Goal: Transaction & Acquisition: Purchase product/service

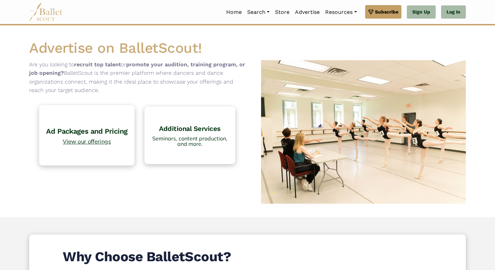
click at [89, 128] on h4 "Ad Packages and Pricing" at bounding box center [87, 131] width 88 height 9
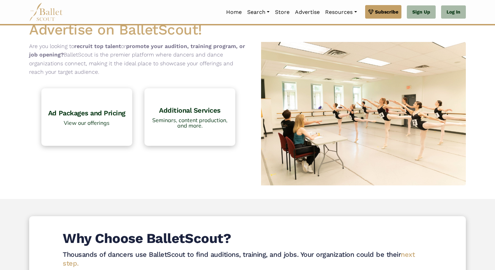
scroll to position [23, 0]
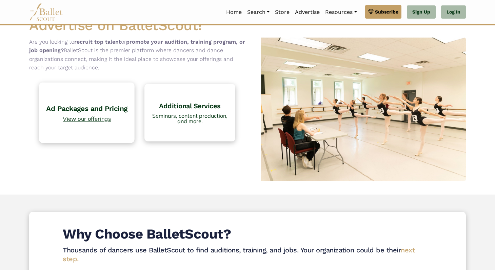
click at [101, 117] on span "View our offerings" at bounding box center [87, 119] width 88 height 6
click at [75, 107] on h4 "Ad Packages and Pricing" at bounding box center [87, 108] width 88 height 9
click at [91, 102] on link "Ad Packages and Pricing View our offerings" at bounding box center [87, 113] width 96 height 60
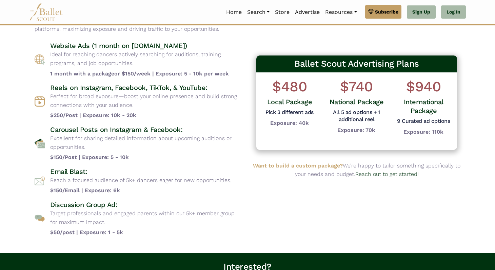
scroll to position [49, 0]
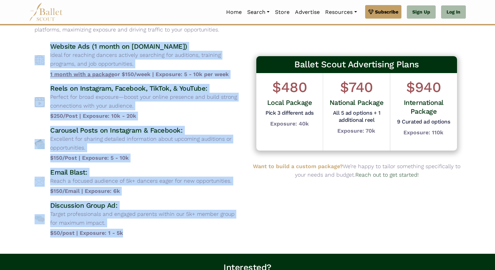
drag, startPoint x: 139, startPoint y: 236, endPoint x: 35, endPoint y: 49, distance: 214.5
click at [35, 49] on div "Website Ads (1 month on www.balletscout.info) Ideal for reaching dancers active…" at bounding box center [138, 140] width 207 height 196
click at [35, 49] on div "Website Ads (1 month on www.balletscout.info) Ideal for reaching dancers active…" at bounding box center [138, 60] width 207 height 37
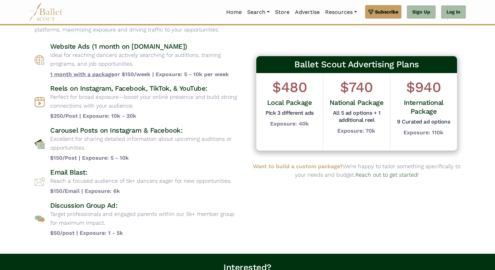
drag, startPoint x: 35, startPoint y: 49, endPoint x: 254, endPoint y: 247, distance: 295.3
click at [254, 247] on body "Premium Feature Make this audition season count. Upgrade to premium for access …" at bounding box center [247, 177] width 495 height 452
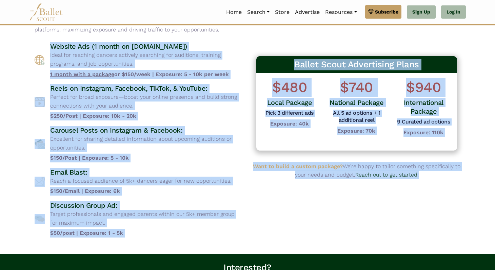
drag, startPoint x: 279, startPoint y: 237, endPoint x: 44, endPoint y: 36, distance: 308.6
click at [44, 36] on div "Advertising Packages Choose from a variety of targeted advertising options desi…" at bounding box center [247, 115] width 436 height 257
click at [44, 36] on div "Advertising Packages Choose from a variety of targeted advertising options desi…" at bounding box center [138, 115] width 218 height 257
drag, startPoint x: 44, startPoint y: 36, endPoint x: 336, endPoint y: 210, distance: 339.9
click at [336, 210] on div "Advertising Packages Choose from a variety of targeted advertising options desi…" at bounding box center [247, 115] width 436 height 257
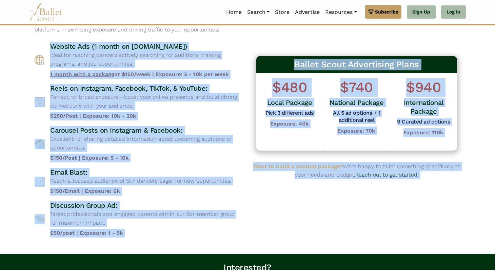
click at [336, 210] on div "Ballet Scout Advertising Plans $480 Local Package Pick 3 different ads Exposure…" at bounding box center [356, 115] width 218 height 257
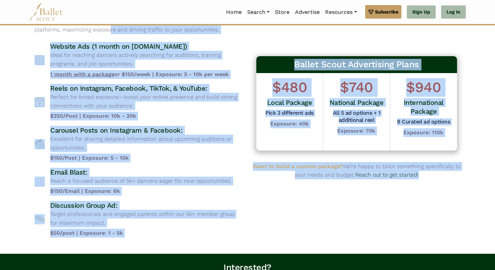
drag, startPoint x: 318, startPoint y: 231, endPoint x: 31, endPoint y: 30, distance: 349.9
click at [31, 30] on div "Advertising Packages Choose from a variety of targeted advertising options desi…" at bounding box center [247, 115] width 436 height 257
click at [31, 30] on div "Advertising Packages Choose from a variety of targeted advertising options desi…" at bounding box center [138, 115] width 218 height 257
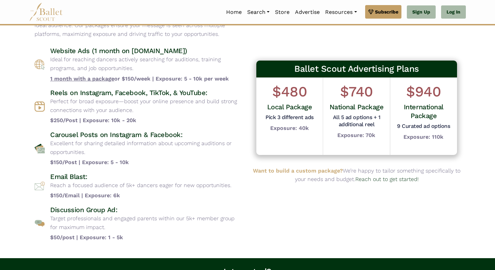
scroll to position [44, 0]
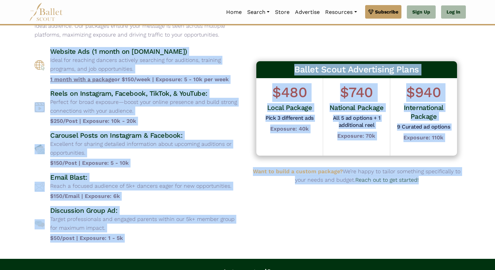
drag, startPoint x: 52, startPoint y: 47, endPoint x: 314, endPoint y: 243, distance: 327.4
click at [314, 243] on div "Advertising Packages Choose from a variety of targeted advertising options desi…" at bounding box center [247, 120] width 436 height 257
click at [314, 243] on div "Ballet Scout Advertising Plans $480 Local Package Pick 3 different ads Exposure…" at bounding box center [356, 120] width 218 height 257
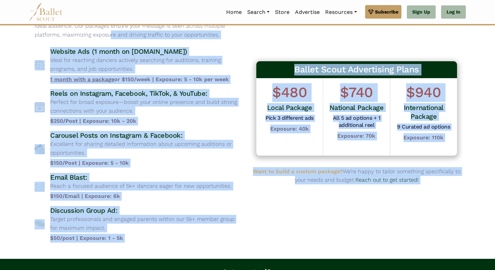
drag, startPoint x: 314, startPoint y: 243, endPoint x: 15, endPoint y: 35, distance: 364.6
click at [15, 35] on body "Premium Feature Make this audition season count. Upgrade to premium for access …" at bounding box center [247, 182] width 495 height 452
drag, startPoint x: 29, startPoint y: 41, endPoint x: 314, endPoint y: 263, distance: 361.0
click at [314, 263] on body "Premium Feature Make this audition season count. Upgrade to premium for access …" at bounding box center [247, 182] width 495 height 452
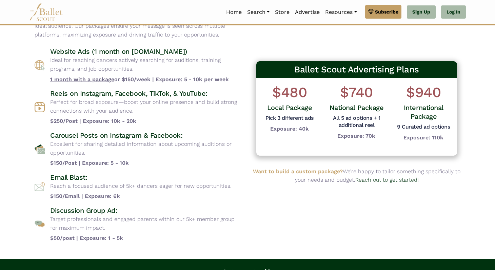
click at [316, 248] on body "Premium Feature Make this audition season count. Upgrade to premium for access …" at bounding box center [247, 182] width 495 height 452
drag, startPoint x: 316, startPoint y: 248, endPoint x: 4, endPoint y: 39, distance: 375.6
click at [4, 39] on body "Premium Feature Make this audition season count. Upgrade to premium for access …" at bounding box center [247, 182] width 495 height 452
drag, startPoint x: 4, startPoint y: 39, endPoint x: 310, endPoint y: 248, distance: 369.8
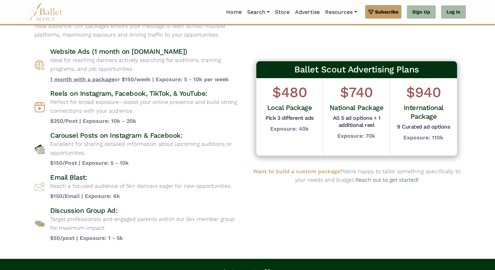
click at [310, 248] on body "Premium Feature Make this audition season count. Upgrade to premium for access …" at bounding box center [247, 182] width 495 height 452
click at [310, 248] on div "Ballet Scout Advertising Plans $480 Local Package Pick 3 different ads Exposure…" at bounding box center [356, 120] width 218 height 257
drag, startPoint x: 310, startPoint y: 248, endPoint x: 7, endPoint y: 45, distance: 364.1
click at [7, 45] on body "Premium Feature Make this audition season count. Upgrade to premium for access …" at bounding box center [247, 182] width 495 height 452
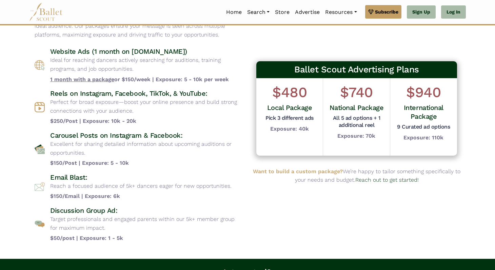
drag, startPoint x: 7, startPoint y: 45, endPoint x: 269, endPoint y: 239, distance: 325.8
click at [269, 238] on body "Premium Feature Make this audition season count. Upgrade to premium for access …" at bounding box center [247, 182] width 495 height 452
click at [269, 239] on div "Ballet Scout Advertising Plans $480 Local Package Pick 3 different ads Exposure…" at bounding box center [356, 120] width 218 height 257
drag, startPoint x: 269, startPoint y: 239, endPoint x: 26, endPoint y: 42, distance: 312.8
click at [26, 42] on div "Advertising Packages Choose from a variety of targeted advertising options desi…" at bounding box center [247, 120] width 447 height 257
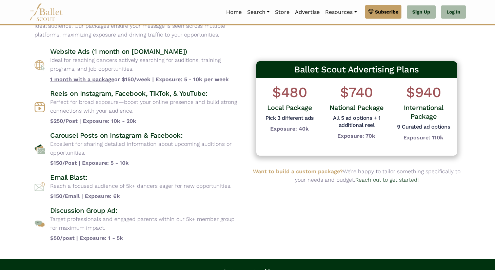
click at [26, 42] on div "Advertising Packages Choose from a variety of targeted advertising options desi…" at bounding box center [247, 120] width 447 height 257
drag, startPoint x: 26, startPoint y: 42, endPoint x: 294, endPoint y: 248, distance: 338.6
click at [294, 248] on body "Premium Feature Make this audition season count. Upgrade to premium for access …" at bounding box center [247, 182] width 495 height 452
click at [295, 246] on div "Ballet Scout Advertising Plans $480 Local Package Pick 3 different ads Exposure…" at bounding box center [356, 120] width 218 height 257
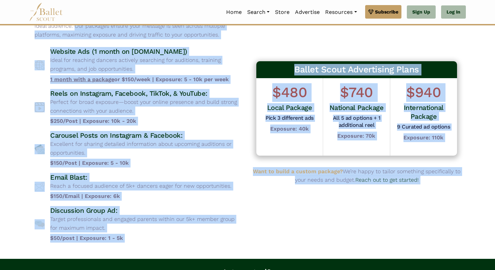
drag, startPoint x: 295, startPoint y: 246, endPoint x: 15, endPoint y: 28, distance: 354.7
click at [15, 28] on body "Premium Feature Make this audition season count. Upgrade to premium for access …" at bounding box center [247, 182] width 495 height 452
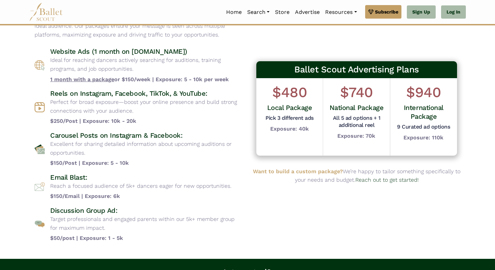
click at [12, 39] on body "Premium Feature Make this audition season count. Upgrade to premium for access …" at bounding box center [247, 182] width 495 height 452
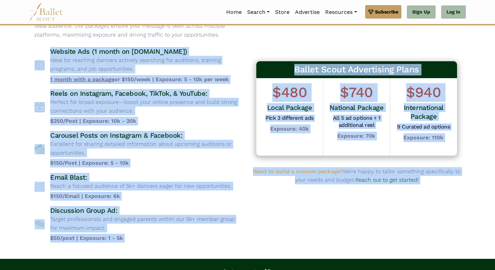
drag, startPoint x: 23, startPoint y: 50, endPoint x: 261, endPoint y: 246, distance: 308.1
click at [261, 246] on body "Premium Feature Make this audition season count. Upgrade to premium for access …" at bounding box center [247, 182] width 495 height 452
click at [261, 246] on div "Ballet Scout Advertising Plans $480 Local Package Pick 3 different ads Exposure…" at bounding box center [356, 120] width 218 height 257
drag, startPoint x: 261, startPoint y: 246, endPoint x: 39, endPoint y: 58, distance: 291.4
click at [39, 58] on div "Advertising Packages Choose from a variety of targeted advertising options desi…" at bounding box center [247, 120] width 436 height 257
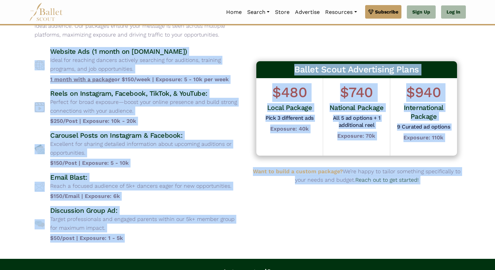
click at [37, 49] on div "Website Ads (1 month on www.balletscout.info) Ideal for reaching dancers active…" at bounding box center [138, 65] width 207 height 37
drag, startPoint x: 37, startPoint y: 49, endPoint x: 275, endPoint y: 242, distance: 307.1
click at [275, 242] on div "Advertising Packages Choose from a variety of targeted advertising options desi…" at bounding box center [247, 120] width 436 height 257
click at [275, 242] on div "Ballet Scout Advertising Plans $480 Local Package Pick 3 different ads Exposure…" at bounding box center [356, 120] width 218 height 257
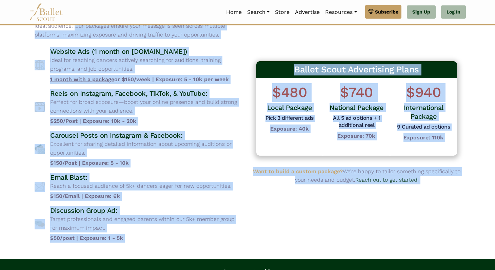
drag, startPoint x: 275, startPoint y: 242, endPoint x: 27, endPoint y: 29, distance: 327.3
click at [27, 29] on div "Advertising Packages Choose from a variety of targeted advertising options desi…" at bounding box center [247, 120] width 447 height 257
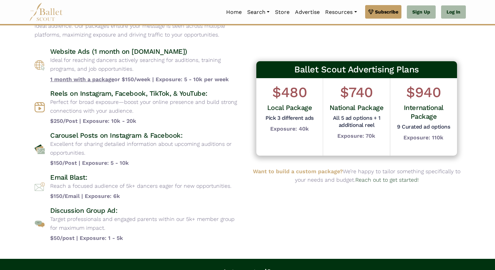
click at [22, 37] on body "Premium Feature Make this audition season count. Upgrade to premium for access …" at bounding box center [247, 182] width 495 height 452
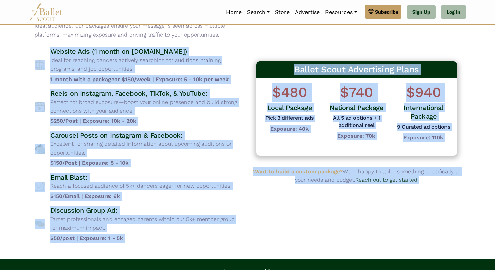
drag, startPoint x: 23, startPoint y: 48, endPoint x: 268, endPoint y: 240, distance: 311.5
click at [269, 242] on body "Premium Feature Make this audition season count. Upgrade to premium for access …" at bounding box center [247, 182] width 495 height 452
click at [268, 240] on div "Ballet Scout Advertising Plans $480 Local Package Pick 3 different ads Exposure…" at bounding box center [356, 120] width 218 height 257
drag, startPoint x: 268, startPoint y: 240, endPoint x: 42, endPoint y: 48, distance: 295.9
click at [42, 48] on div "Advertising Packages Choose from a variety of targeted advertising options desi…" at bounding box center [247, 120] width 436 height 257
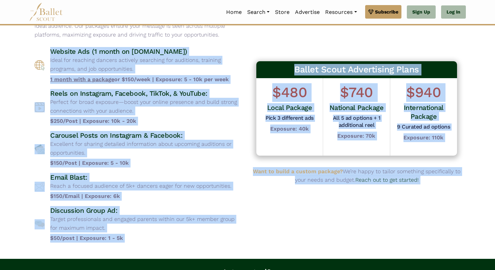
click at [42, 48] on div "Website Ads (1 month on www.balletscout.info) Ideal for reaching dancers active…" at bounding box center [138, 65] width 207 height 37
drag, startPoint x: 42, startPoint y: 48, endPoint x: 288, endPoint y: 222, distance: 300.5
click at [288, 222] on div "Advertising Packages Choose from a variety of targeted advertising options desi…" at bounding box center [247, 120] width 436 height 257
click at [288, 222] on div "Ballet Scout Advertising Plans $480 Local Package Pick 3 different ads Exposure…" at bounding box center [356, 120] width 218 height 257
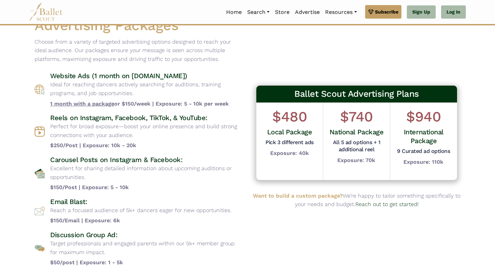
scroll to position [20, 0]
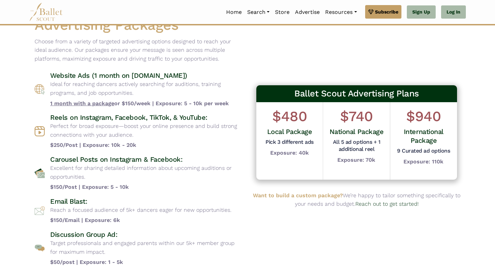
click at [284, 143] on h5 "Pick 3 different ads" at bounding box center [289, 142] width 48 height 7
click at [274, 143] on h5 "Pick 3 different ads" at bounding box center [289, 142] width 48 height 7
click at [262, 143] on div "$480 Local Package Pick 3 different ads Exposure: 40k" at bounding box center [289, 141] width 67 height 78
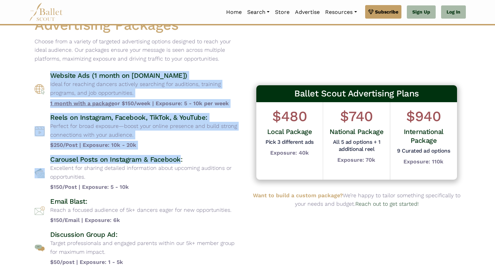
drag, startPoint x: 48, startPoint y: 79, endPoint x: 178, endPoint y: 160, distance: 153.0
click at [178, 160] on div "Website Ads (1 month on www.balletscout.info) Ideal for reaching dancers active…" at bounding box center [138, 169] width 207 height 196
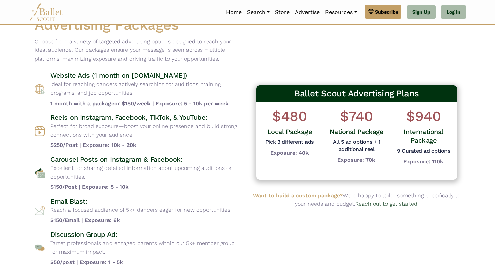
click at [187, 179] on p "Excellent for sharing detailed information about upcoming auditions or opportun…" at bounding box center [146, 172] width 192 height 17
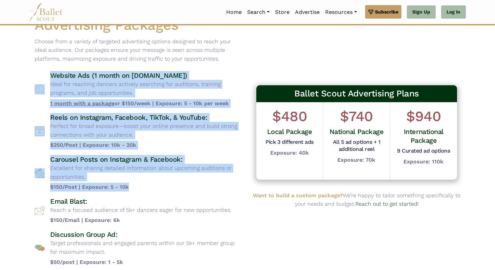
drag, startPoint x: 155, startPoint y: 189, endPoint x: 28, endPoint y: 65, distance: 177.8
click at [28, 65] on div "Advertising Packages Choose from a variety of targeted advertising options desi…" at bounding box center [247, 144] width 447 height 257
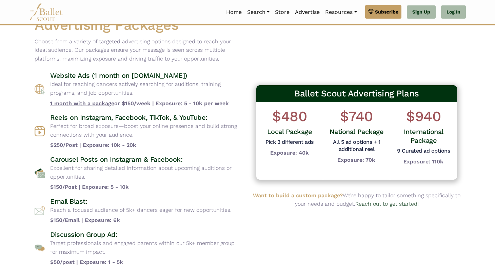
drag, startPoint x: 28, startPoint y: 65, endPoint x: 135, endPoint y: 142, distance: 132.3
click at [135, 142] on div "Advertising Packages Choose from a variety of targeted advertising options desi…" at bounding box center [247, 144] width 447 height 257
click at [226, 170] on p "Excellent for sharing detailed information about upcoming auditions or opportun…" at bounding box center [146, 172] width 192 height 17
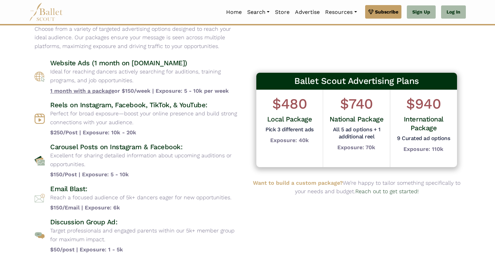
scroll to position [57, 0]
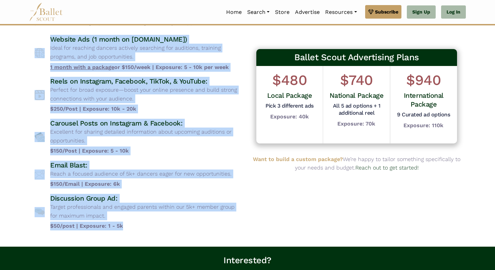
drag, startPoint x: 143, startPoint y: 231, endPoint x: 4, endPoint y: 44, distance: 233.0
click at [4, 44] on body "Premium Feature Make this audition season count. Upgrade to premium for access …" at bounding box center [247, 169] width 495 height 452
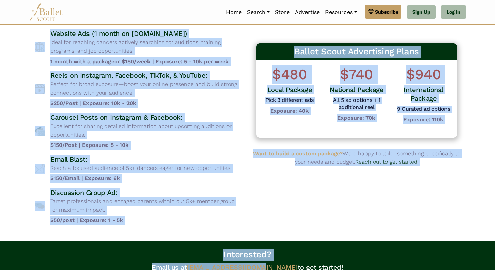
scroll to position [84, 0]
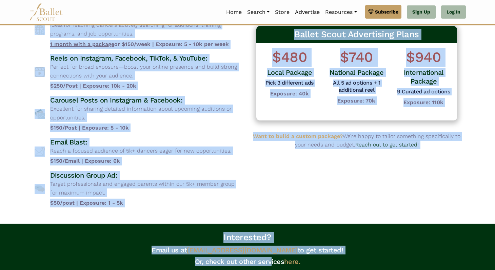
drag, startPoint x: 28, startPoint y: 60, endPoint x: 270, endPoint y: 270, distance: 320.6
click at [270, 270] on body "Premium Feature Make this audition season count. Upgrade to premium for access …" at bounding box center [247, 146] width 495 height 452
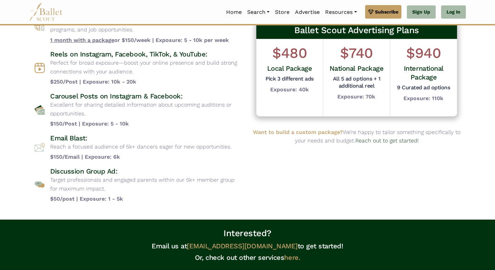
click at [157, 185] on p "Target professionals and engaged parents within our 5k+ member group for maximu…" at bounding box center [146, 184] width 192 height 17
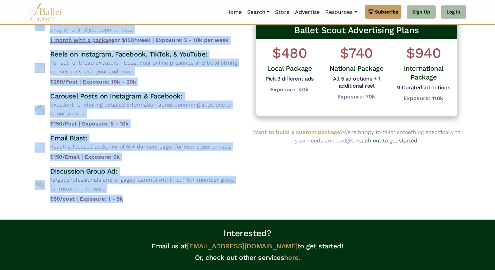
drag, startPoint x: 151, startPoint y: 208, endPoint x: 0, endPoint y: 36, distance: 228.8
click at [0, 36] on body "Premium Feature Make this audition season count. Upgrade to premium for access …" at bounding box center [247, 142] width 495 height 452
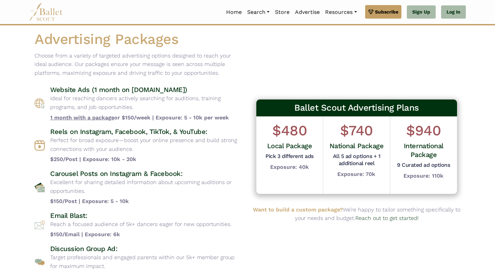
scroll to position [5, 0]
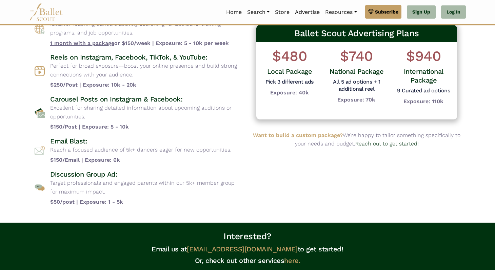
scroll to position [81, 0]
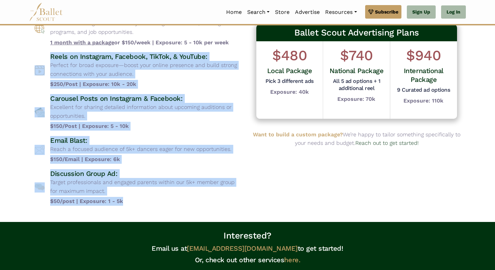
drag, startPoint x: 129, startPoint y: 205, endPoint x: 37, endPoint y: 58, distance: 173.6
click at [37, 58] on div "Website Ads (1 month on [DOMAIN_NAME]) Ideal for reaching dancers actively sear…" at bounding box center [138, 108] width 207 height 196
click at [37, 58] on div "Reels on Instagram, Facebook, TikTok, & YouTube: Perfect for broad exposure—boo…" at bounding box center [138, 70] width 207 height 37
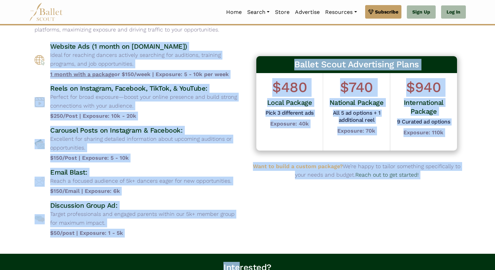
scroll to position [86, 0]
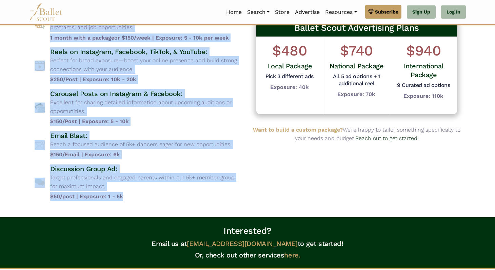
drag, startPoint x: 45, startPoint y: 68, endPoint x: 142, endPoint y: 199, distance: 163.2
click at [142, 199] on div "Website Ads (1 month on [DOMAIN_NAME]) Ideal for reaching dancers actively sear…" at bounding box center [138, 103] width 207 height 196
click at [142, 199] on b "$50/post | Exposure: 1 - 5k" at bounding box center [146, 196] width 192 height 9
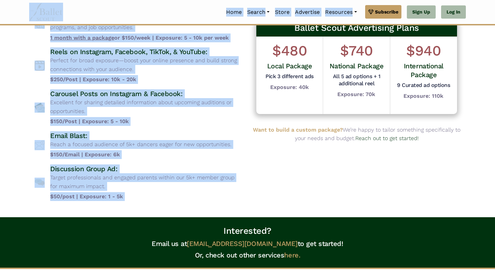
drag, startPoint x: 142, startPoint y: 199, endPoint x: 1, endPoint y: 15, distance: 232.0
click at [1, 15] on body "Premium Feature Make this audition season count. Upgrade to premium for access …" at bounding box center [247, 140] width 495 height 452
click at [19, 60] on body "Premium Feature Make this audition season count. Upgrade to premium for access …" at bounding box center [247, 140] width 495 height 452
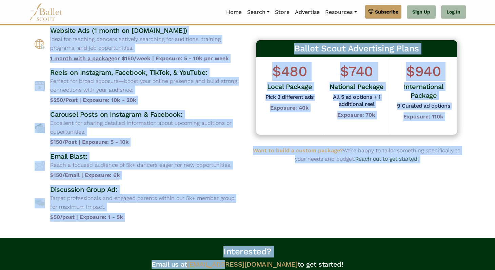
scroll to position [66, 0]
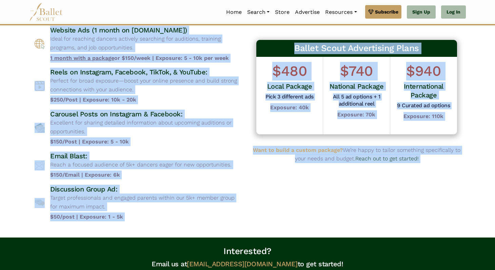
drag, startPoint x: 44, startPoint y: 96, endPoint x: 149, endPoint y: 227, distance: 168.5
click at [148, 230] on body "Premium Feature Make this audition season count. Upgrade to premium for access …" at bounding box center [247, 160] width 495 height 452
click at [149, 219] on b "$50/post | Exposure: 1 - 5k" at bounding box center [146, 217] width 192 height 9
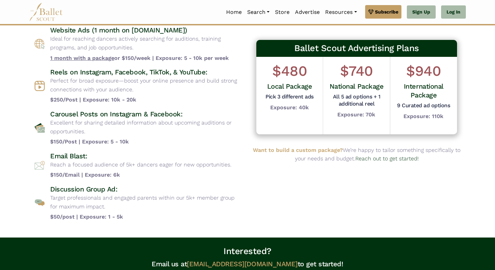
drag, startPoint x: 149, startPoint y: 219, endPoint x: 3, endPoint y: 38, distance: 232.9
click at [3, 38] on body "Premium Feature Make this audition season count. Upgrade to premium for access …" at bounding box center [247, 160] width 495 height 452
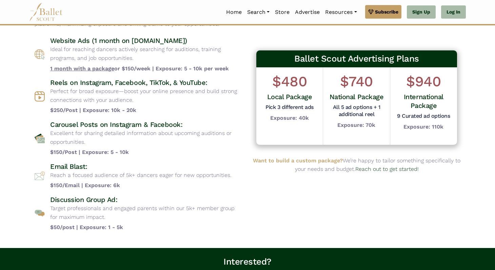
scroll to position [53, 0]
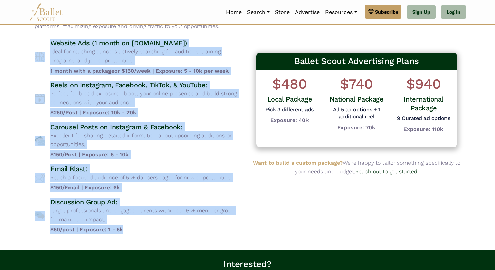
drag, startPoint x: 22, startPoint y: 36, endPoint x: 185, endPoint y: 239, distance: 260.4
click at [185, 239] on body "Premium Feature Make this audition season count. Upgrade to premium for access …" at bounding box center [247, 173] width 495 height 452
click at [185, 239] on div "Advertising Packages Choose from a variety of targeted advertising options desi…" at bounding box center [138, 111] width 218 height 257
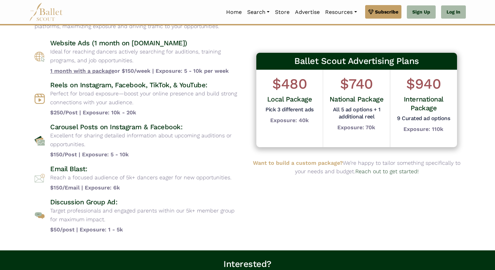
drag, startPoint x: 185, startPoint y: 239, endPoint x: 11, endPoint y: 47, distance: 259.1
click at [11, 47] on body "Premium Feature Make this audition season count. Upgrade to premium for access …" at bounding box center [247, 173] width 495 height 452
drag, startPoint x: 11, startPoint y: 47, endPoint x: 169, endPoint y: 232, distance: 243.9
click at [169, 232] on body "Premium Feature Make this audition season count. Upgrade to premium for access …" at bounding box center [247, 173] width 495 height 452
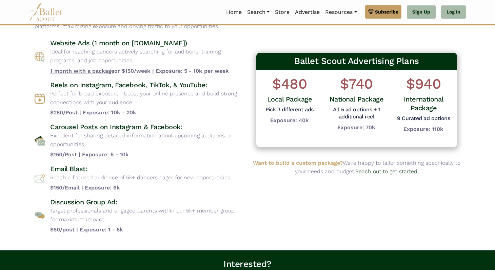
click at [169, 232] on b "$50/post | Exposure: 1 - 5k" at bounding box center [146, 230] width 192 height 9
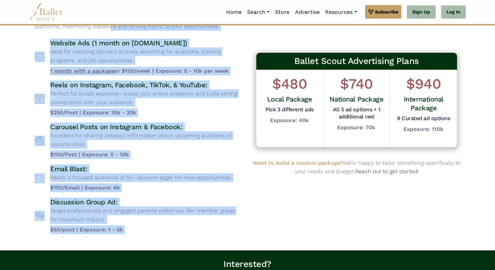
drag, startPoint x: 169, startPoint y: 232, endPoint x: 7, endPoint y: 29, distance: 260.1
click at [7, 29] on body "Premium Feature Make this audition season count. Upgrade to premium for access …" at bounding box center [247, 173] width 495 height 452
click at [9, 33] on body "Premium Feature Make this audition season count. Upgrade to premium for access …" at bounding box center [247, 173] width 495 height 452
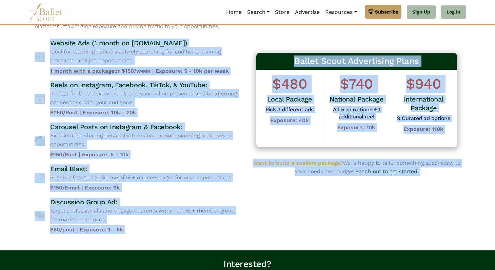
drag, startPoint x: 14, startPoint y: 37, endPoint x: 194, endPoint y: 241, distance: 272.5
click at [194, 241] on body "Premium Feature Make this audition season count. Upgrade to premium for access …" at bounding box center [247, 173] width 495 height 452
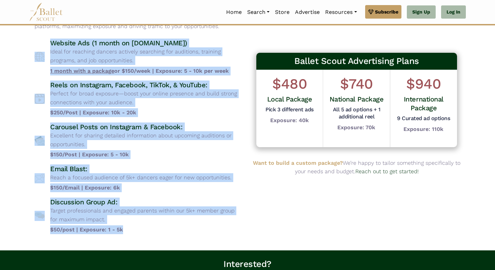
drag, startPoint x: 173, startPoint y: 233, endPoint x: 20, endPoint y: 53, distance: 236.2
click at [20, 53] on body "Premium Feature Make this audition season count. Upgrade to premium for access …" at bounding box center [247, 173] width 495 height 452
drag, startPoint x: 20, startPoint y: 53, endPoint x: 150, endPoint y: 227, distance: 217.6
click at [150, 227] on body "Premium Feature Make this audition season count. Upgrade to premium for access …" at bounding box center [247, 173] width 495 height 452
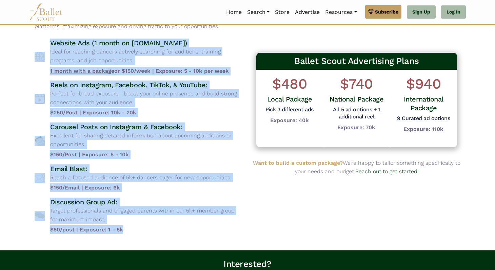
click at [150, 227] on b "$50/post | Exposure: 1 - 5k" at bounding box center [146, 230] width 192 height 9
drag, startPoint x: 150, startPoint y: 227, endPoint x: 0, endPoint y: 57, distance: 227.4
click at [0, 57] on body "Premium Feature Make this audition season count. Upgrade to premium for access …" at bounding box center [247, 173] width 495 height 452
drag, startPoint x: 7, startPoint y: 55, endPoint x: 157, endPoint y: 234, distance: 233.8
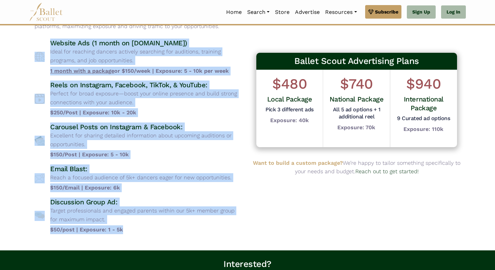
click at [157, 234] on body "Premium Feature Make this audition season count. Upgrade to premium for access …" at bounding box center [247, 173] width 495 height 452
click at [157, 234] on div "Advertising Packages Choose from a variety of targeted advertising options desi…" at bounding box center [138, 111] width 218 height 257
drag, startPoint x: 157, startPoint y: 234, endPoint x: 0, endPoint y: 52, distance: 240.7
click at [0, 52] on body "Premium Feature Make this audition season count. Upgrade to premium for access …" at bounding box center [247, 173] width 495 height 452
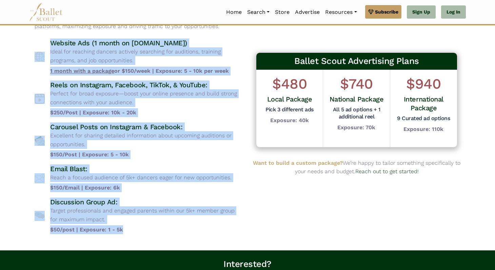
drag, startPoint x: 0, startPoint y: 52, endPoint x: 135, endPoint y: 233, distance: 226.2
click at [135, 234] on body "Premium Feature Make this audition season count. Upgrade to premium for access …" at bounding box center [247, 173] width 495 height 452
click at [135, 233] on b "$50/post | Exposure: 1 - 5k" at bounding box center [146, 230] width 192 height 9
drag, startPoint x: 135, startPoint y: 233, endPoint x: 0, endPoint y: 57, distance: 221.9
click at [0, 57] on body "Premium Feature Make this audition season count. Upgrade to premium for access …" at bounding box center [247, 173] width 495 height 452
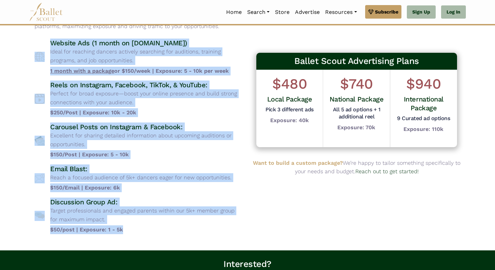
click at [0, 57] on body "Premium Feature Make this audition season count. Upgrade to premium for access …" at bounding box center [247, 173] width 495 height 452
drag, startPoint x: 0, startPoint y: 57, endPoint x: 129, endPoint y: 224, distance: 210.9
click at [129, 226] on body "Premium Feature Make this audition season count. Upgrade to premium for access …" at bounding box center [247, 173] width 495 height 452
click at [129, 224] on div "Discussion Group Ad: Target professionals and engaged parents within our 5k+ me…" at bounding box center [146, 216] width 192 height 37
drag, startPoint x: 128, startPoint y: 227, endPoint x: 3, endPoint y: 42, distance: 223.4
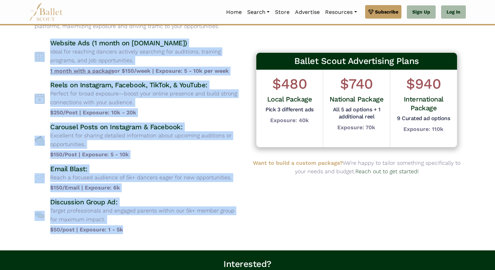
click at [3, 42] on body "Premium Feature Make this audition season count. Upgrade to premium for access …" at bounding box center [247, 173] width 495 height 452
drag, startPoint x: 3, startPoint y: 42, endPoint x: 143, endPoint y: 232, distance: 236.7
click at [143, 232] on body "Premium Feature Make this audition season count. Upgrade to premium for access …" at bounding box center [247, 173] width 495 height 452
click at [143, 232] on b "$50/post | Exposure: 1 - 5k" at bounding box center [146, 230] width 192 height 9
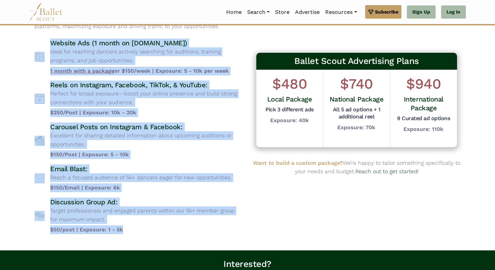
drag, startPoint x: 143, startPoint y: 232, endPoint x: 0, endPoint y: 53, distance: 229.5
click at [0, 53] on body "Premium Feature Make this audition season count. Upgrade to premium for access …" at bounding box center [247, 173] width 495 height 452
drag, startPoint x: 0, startPoint y: 53, endPoint x: 139, endPoint y: 235, distance: 228.5
click at [139, 235] on body "Premium Feature Make this audition season count. Upgrade to premium for access …" at bounding box center [247, 173] width 495 height 452
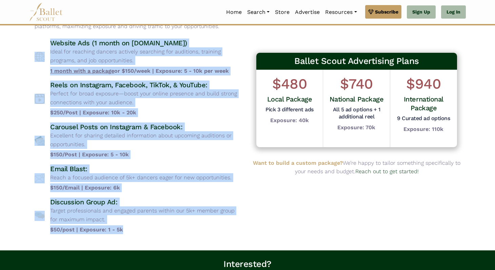
click at [139, 235] on div "Advertising Packages Choose from a variety of targeted advertising options desi…" at bounding box center [138, 111] width 218 height 257
drag, startPoint x: 139, startPoint y: 235, endPoint x: 0, endPoint y: 50, distance: 230.9
click at [0, 50] on body "Premium Feature Make this audition season count. Upgrade to premium for access …" at bounding box center [247, 173] width 495 height 452
